Goal: Information Seeking & Learning: Learn about a topic

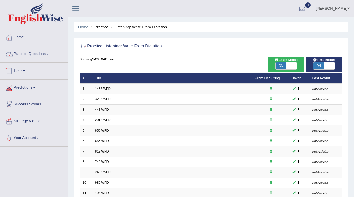
click at [39, 51] on link "Practice Questions" at bounding box center [33, 53] width 67 height 15
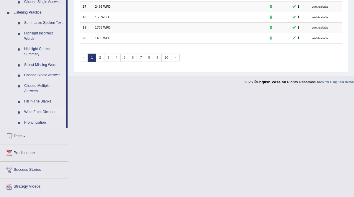
scroll to position [247, 0]
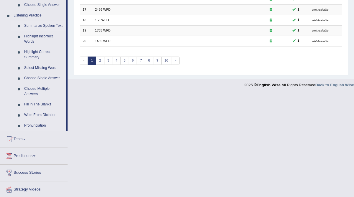
click at [41, 27] on link "Summarize Spoken Text" at bounding box center [44, 26] width 45 height 11
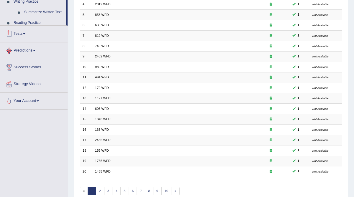
scroll to position [140, 0]
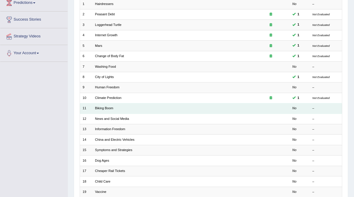
scroll to position [83, 0]
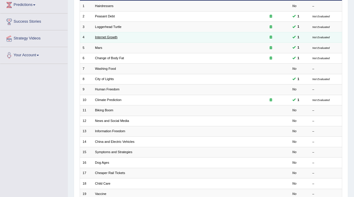
click at [107, 37] on link "Internet Growth" at bounding box center [106, 37] width 22 height 4
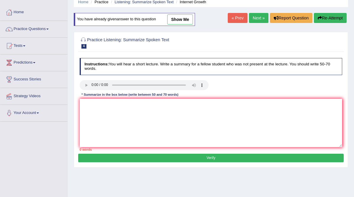
scroll to position [22, 0]
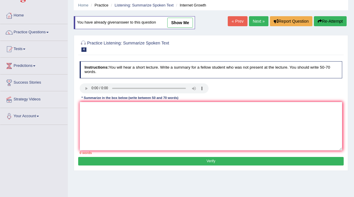
click at [181, 22] on link "show me" at bounding box center [180, 23] width 26 height 10
type textarea "This lecture provided mainly about Internet growth with highlighting few facts.…"
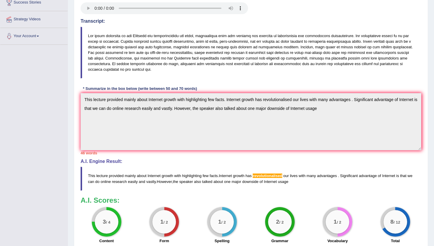
scroll to position [105, 0]
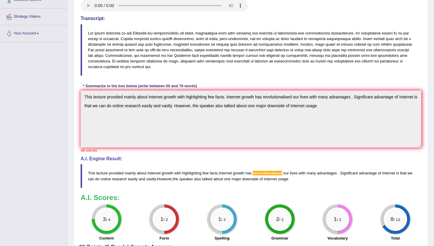
click at [266, 174] on span "revolutionalised" at bounding box center [268, 173] width 30 height 4
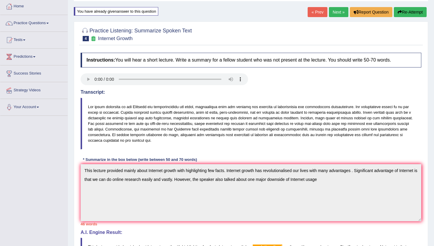
scroll to position [0, 0]
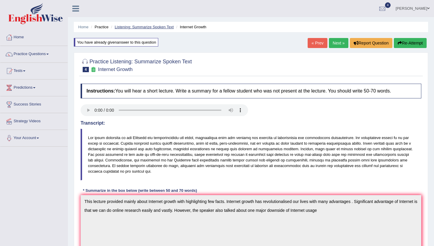
click at [152, 27] on link "Listening: Summarize Spoken Text" at bounding box center [144, 27] width 59 height 4
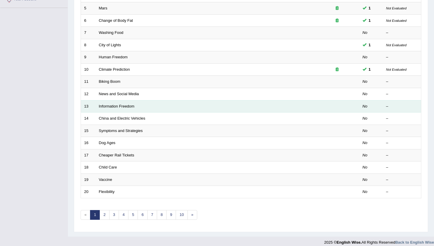
scroll to position [144, 0]
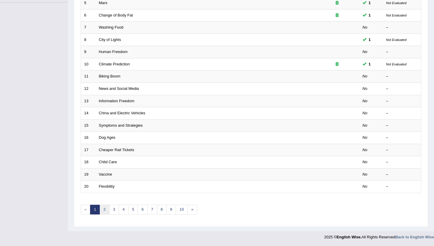
click at [103, 210] on link "2" at bounding box center [104, 210] width 10 height 10
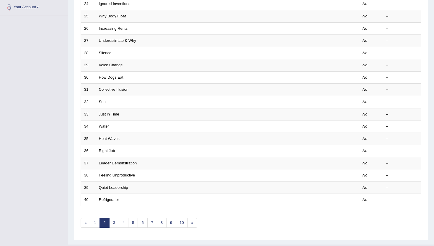
scroll to position [132, 0]
click at [112, 223] on link "3" at bounding box center [114, 223] width 10 height 10
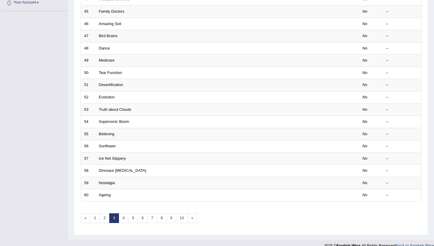
scroll to position [139, 0]
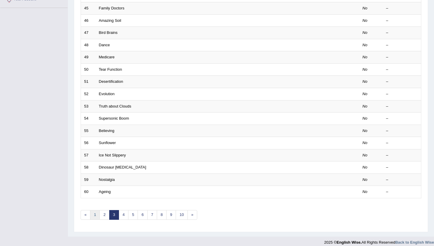
click at [93, 217] on link "1" at bounding box center [95, 215] width 10 height 10
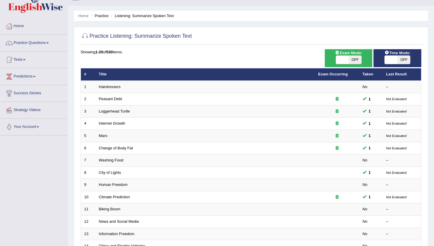
scroll to position [11, 0]
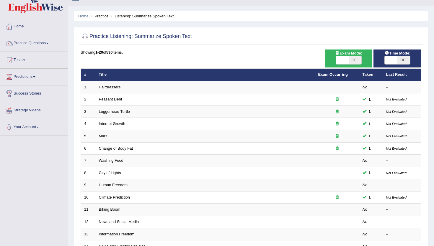
click at [405, 60] on span "OFF" at bounding box center [403, 60] width 13 height 8
checkbox input "true"
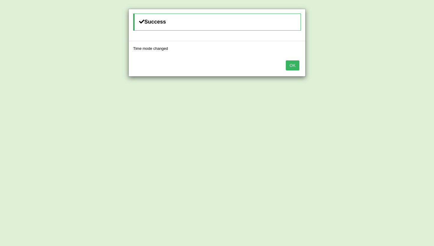
click at [296, 68] on button "OK" at bounding box center [293, 66] width 14 height 10
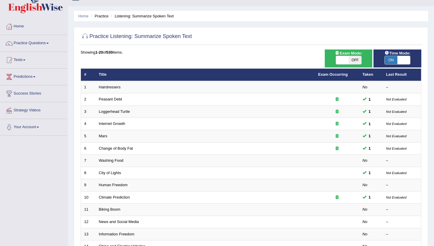
click at [354, 61] on span "OFF" at bounding box center [355, 60] width 13 height 8
checkbox input "true"
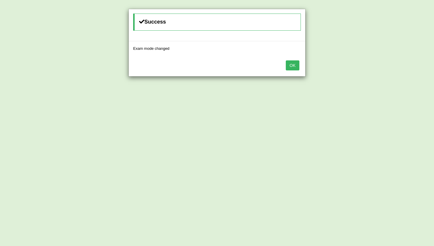
click at [295, 68] on button "OK" at bounding box center [293, 66] width 14 height 10
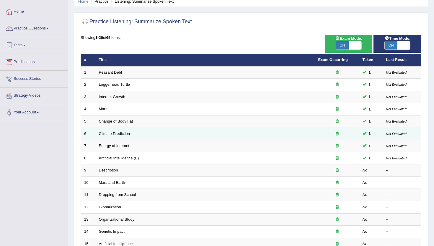
scroll to position [28, 0]
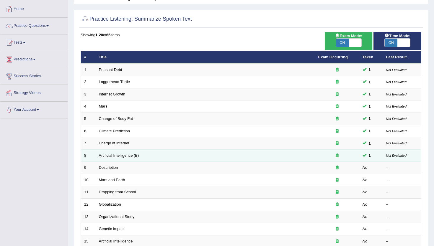
click at [123, 156] on link "Artificial Intelligence (B)" at bounding box center [119, 155] width 40 height 4
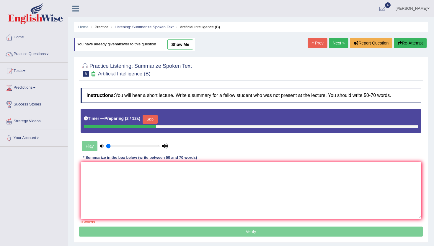
click at [176, 45] on link "show me" at bounding box center [180, 45] width 26 height 10
type textarea "The speaker provided a comprehensive overview of Artificial intelligence. To be…"
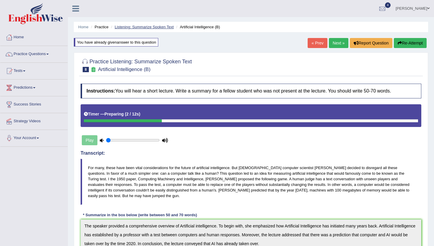
click at [148, 25] on link "Listening: Summarize Spoken Text" at bounding box center [144, 27] width 59 height 4
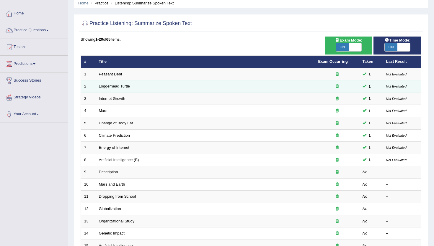
scroll to position [24, 0]
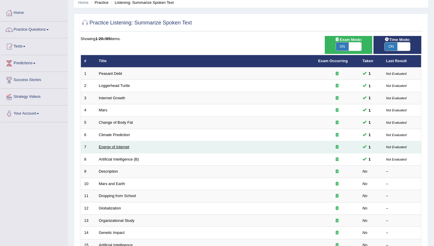
click at [117, 146] on link "Energy of Internet" at bounding box center [114, 147] width 30 height 4
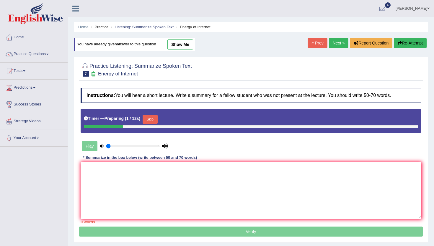
click at [184, 45] on link "show me" at bounding box center [180, 45] width 26 height 10
type textarea "The speaker provide a comprehensive overview of energy of Internet , highlighti…"
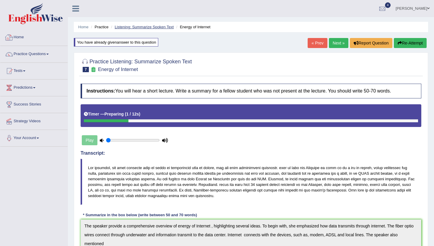
click at [129, 26] on link "Listening: Summarize Spoken Text" at bounding box center [144, 27] width 59 height 4
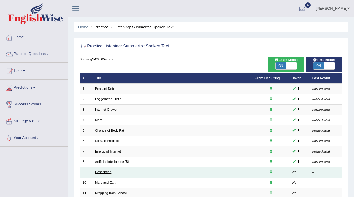
click at [103, 174] on link "Description" at bounding box center [103, 173] width 16 height 4
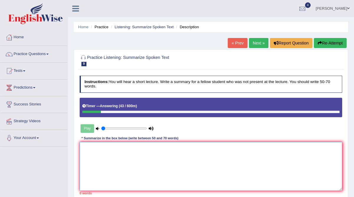
click at [110, 155] on textarea at bounding box center [211, 166] width 263 height 49
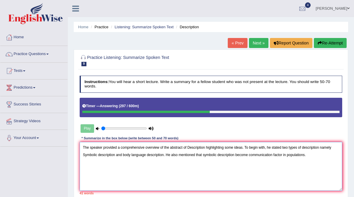
click at [252, 155] on textarea "The speaker provided a comprehensive overview of the abstract of Description hi…" at bounding box center [211, 166] width 263 height 49
click at [323, 155] on textarea "The speaker provided a comprehensive overview of the abstract of Description hi…" at bounding box center [211, 166] width 263 height 49
click at [325, 155] on textarea "The speaker provided a comprehensive overview of the abstract of Description hi…" at bounding box center [211, 166] width 263 height 49
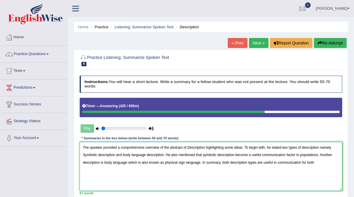
click at [202, 162] on textarea "The speaker provided a comprehensive overview of the abstract of Description hi…" at bounding box center [211, 166] width 263 height 49
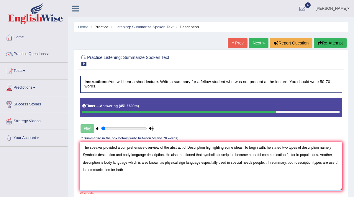
drag, startPoint x: 137, startPoint y: 170, endPoint x: 122, endPoint y: 168, distance: 14.7
click at [122, 168] on textarea "The speaker provided a comprehensive overview of the abstract of Description hi…" at bounding box center [211, 166] width 263 height 49
click at [270, 163] on textarea "The speaker provided a comprehensive overview of the abstract of Description hi…" at bounding box center [211, 166] width 263 height 49
drag, startPoint x: 236, startPoint y: 147, endPoint x: 225, endPoint y: 144, distance: 10.5
click at [225, 144] on textarea "The speaker provided a comprehensive overview of the abstract of Description hi…" at bounding box center [211, 166] width 263 height 49
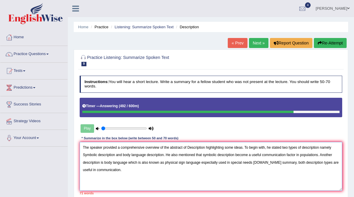
click at [257, 156] on textarea "The speaker provided a comprehensive overview of the abstract of Description hi…" at bounding box center [211, 166] width 263 height 49
click at [124, 154] on textarea "The speaker provided a comprehensive overview of the abstract of Description hi…" at bounding box center [211, 166] width 263 height 49
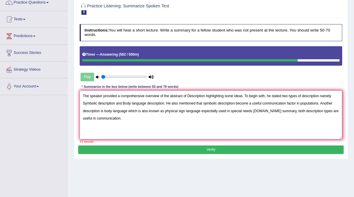
scroll to position [52, 0]
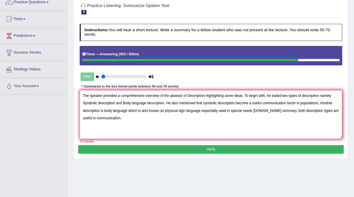
type textarea "The speaker provided a comprehensive overview of the abstract of Description hi…"
click at [151, 151] on button "Verify" at bounding box center [210, 149] width 265 height 9
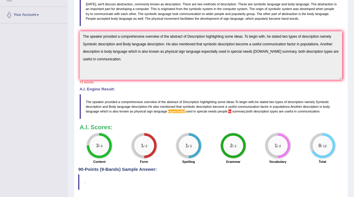
scroll to position [141, 0]
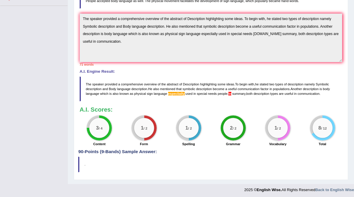
click at [230, 93] on span "In" at bounding box center [229, 94] width 3 height 4
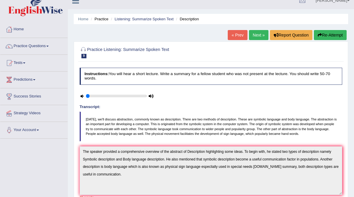
scroll to position [0, 0]
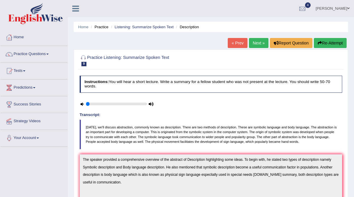
click at [259, 43] on link "Next »" at bounding box center [258, 43] width 19 height 10
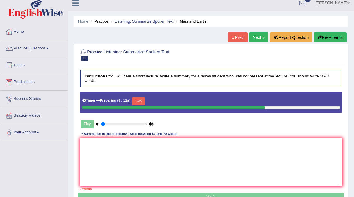
scroll to position [6, 0]
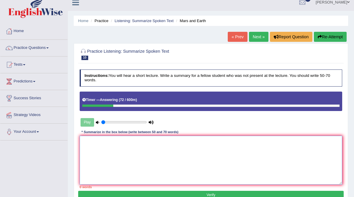
click at [141, 140] on textarea at bounding box center [211, 160] width 263 height 49
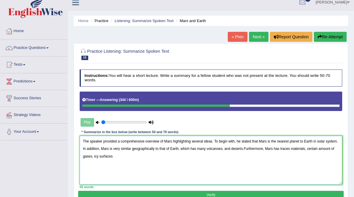
click at [295, 149] on textarea "The speaker provided a comprehensive overview of Mars highlighting several idea…" at bounding box center [211, 160] width 263 height 49
click at [144, 155] on textarea "The speaker provided a comprehensive overview of Mars highlighting several idea…" at bounding box center [211, 160] width 263 height 49
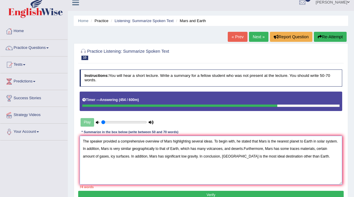
drag, startPoint x: 211, startPoint y: 158, endPoint x: 143, endPoint y: 155, distance: 68.5
click at [143, 155] on textarea "The speaker provided a comprehensive overview of Mars highlighting several idea…" at bounding box center [211, 160] width 263 height 49
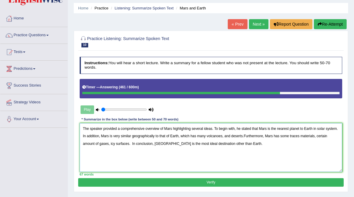
scroll to position [23, 0]
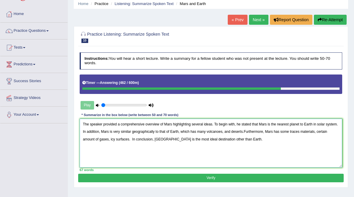
type textarea "The speaker provided a comprehensive overview of Mars highlighting several idea…"
click at [189, 177] on button "Verify" at bounding box center [210, 178] width 265 height 9
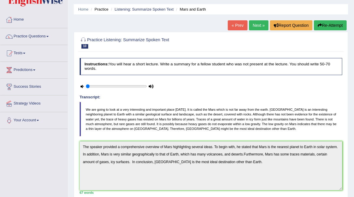
scroll to position [15, 0]
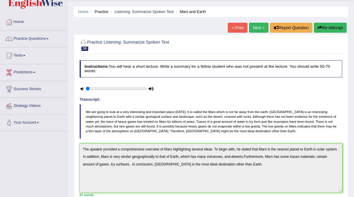
click at [255, 28] on link "Next »" at bounding box center [258, 28] width 19 height 10
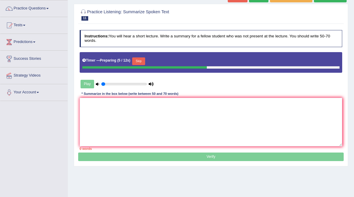
scroll to position [46, 0]
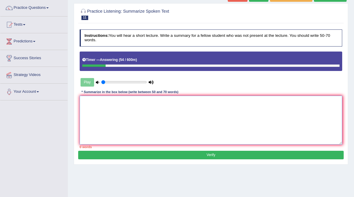
click at [117, 104] on textarea at bounding box center [211, 120] width 263 height 49
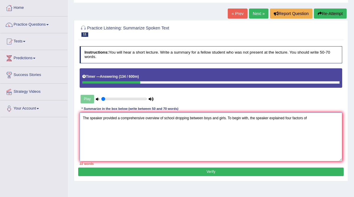
scroll to position [30, 0]
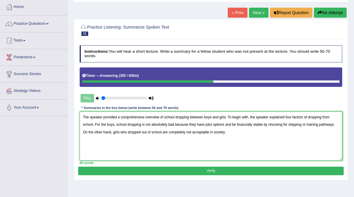
click at [216, 132] on textarea "The speaker provided a comprehensive overview of school dropping between boys a…" at bounding box center [211, 136] width 263 height 49
click at [235, 125] on textarea "The speaker provided a comprehensive overview of school dropping between boys a…" at bounding box center [211, 136] width 263 height 49
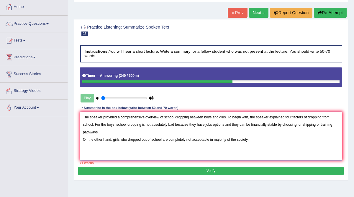
drag, startPoint x: 306, startPoint y: 125, endPoint x: 285, endPoint y: 126, distance: 21.3
click at [285, 126] on textarea "The speaker provided a comprehensive overview of school dropping between boys a…" at bounding box center [211, 136] width 263 height 49
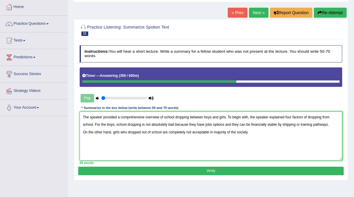
type textarea "The speaker provided a comprehensive overview of school dropping between boys a…"
click at [227, 169] on button "Verify" at bounding box center [210, 171] width 265 height 9
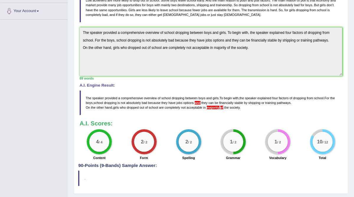
scroll to position [126, 0]
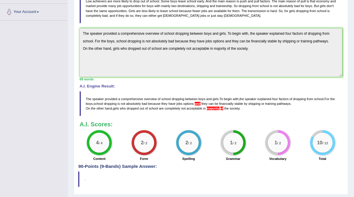
click at [218, 111] on blockquote "The speaker provided a comprehensive overview of school dropping between boys a…" at bounding box center [211, 103] width 263 height 25
click at [218, 107] on span "majority" at bounding box center [213, 109] width 13 height 4
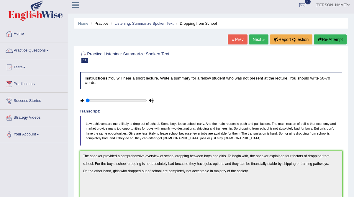
scroll to position [0, 0]
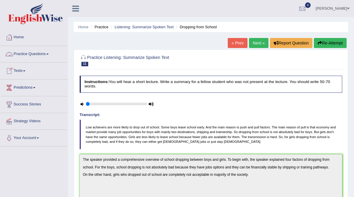
click at [21, 69] on link "Tests" at bounding box center [33, 70] width 67 height 15
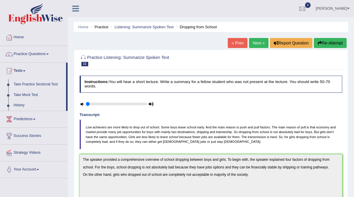
click at [29, 84] on link "Take Practice Sectional Test" at bounding box center [38, 84] width 55 height 11
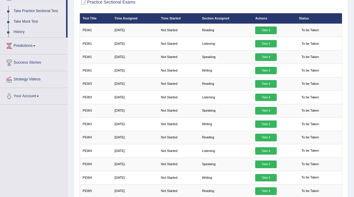
scroll to position [71, 0]
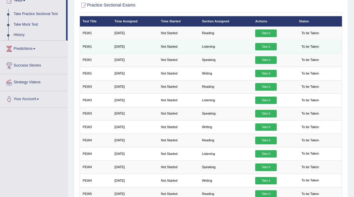
click at [268, 48] on link "Take it" at bounding box center [265, 47] width 21 height 8
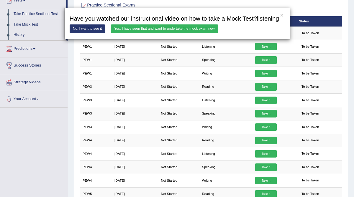
click at [91, 33] on link "No, I want to see it" at bounding box center [88, 28] width 36 height 9
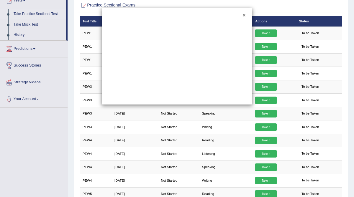
click at [245, 16] on button "×" at bounding box center [244, 15] width 3 height 5
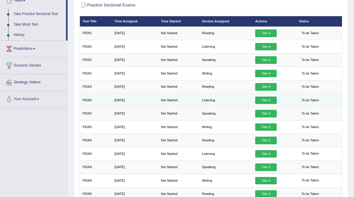
click at [267, 100] on link "Take it" at bounding box center [265, 101] width 21 height 8
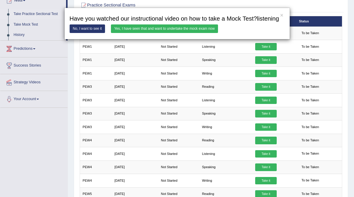
click at [178, 33] on link "Yes, I have seen that and want to undertake the mock exam now" at bounding box center [164, 28] width 107 height 9
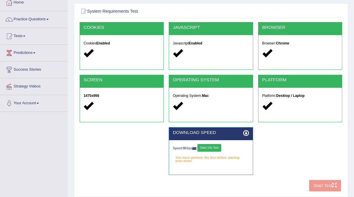
scroll to position [39, 0]
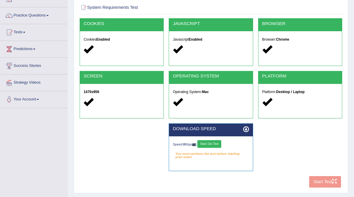
click at [122, 49] on div at bounding box center [122, 49] width 76 height 11
click at [208, 144] on button "Start 10s Test" at bounding box center [209, 144] width 24 height 8
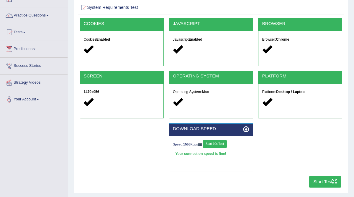
click at [317, 182] on button "Start Test" at bounding box center [325, 182] width 32 height 12
